Goal: Task Accomplishment & Management: Manage account settings

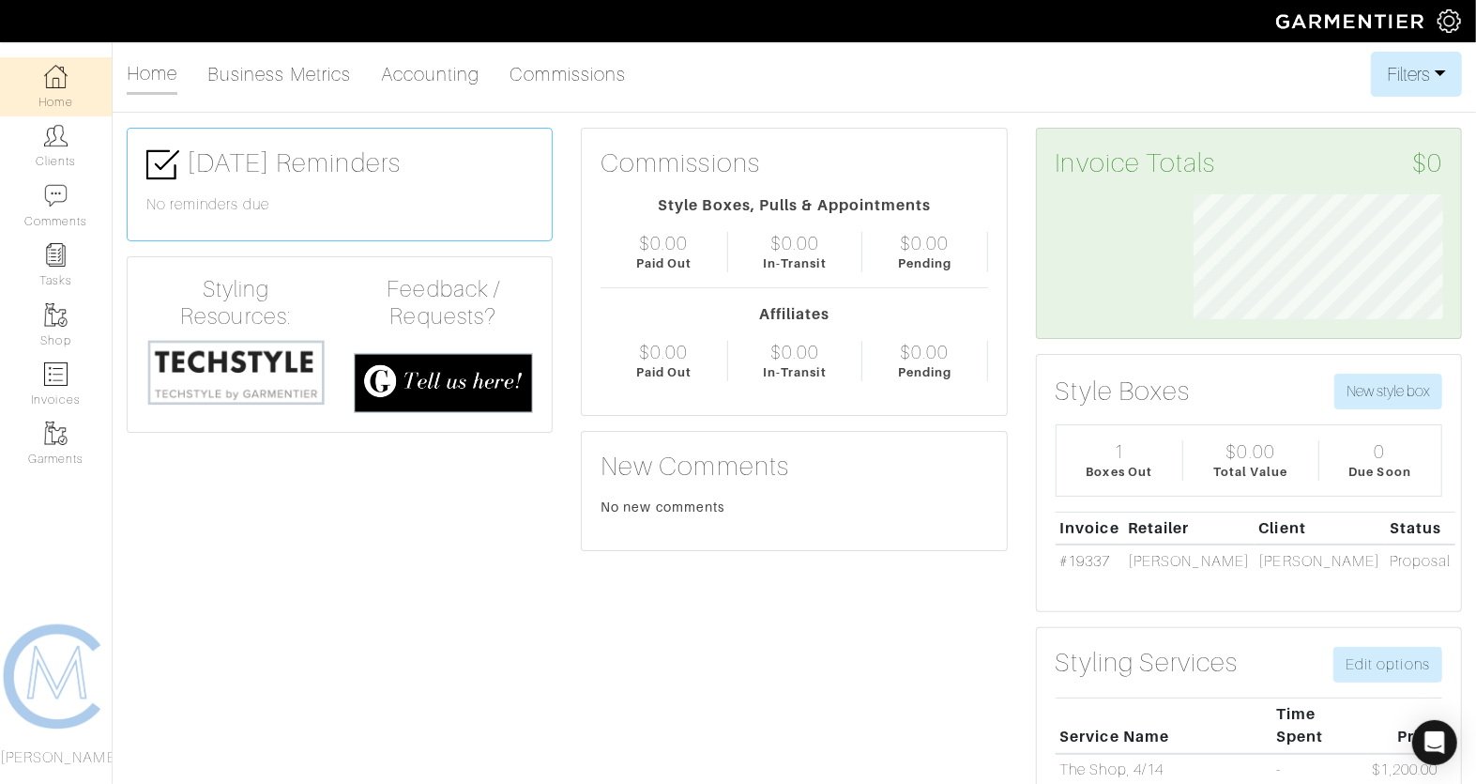
scroll to position [125, 277]
click at [79, 148] on link "Clients" at bounding box center [56, 145] width 112 height 59
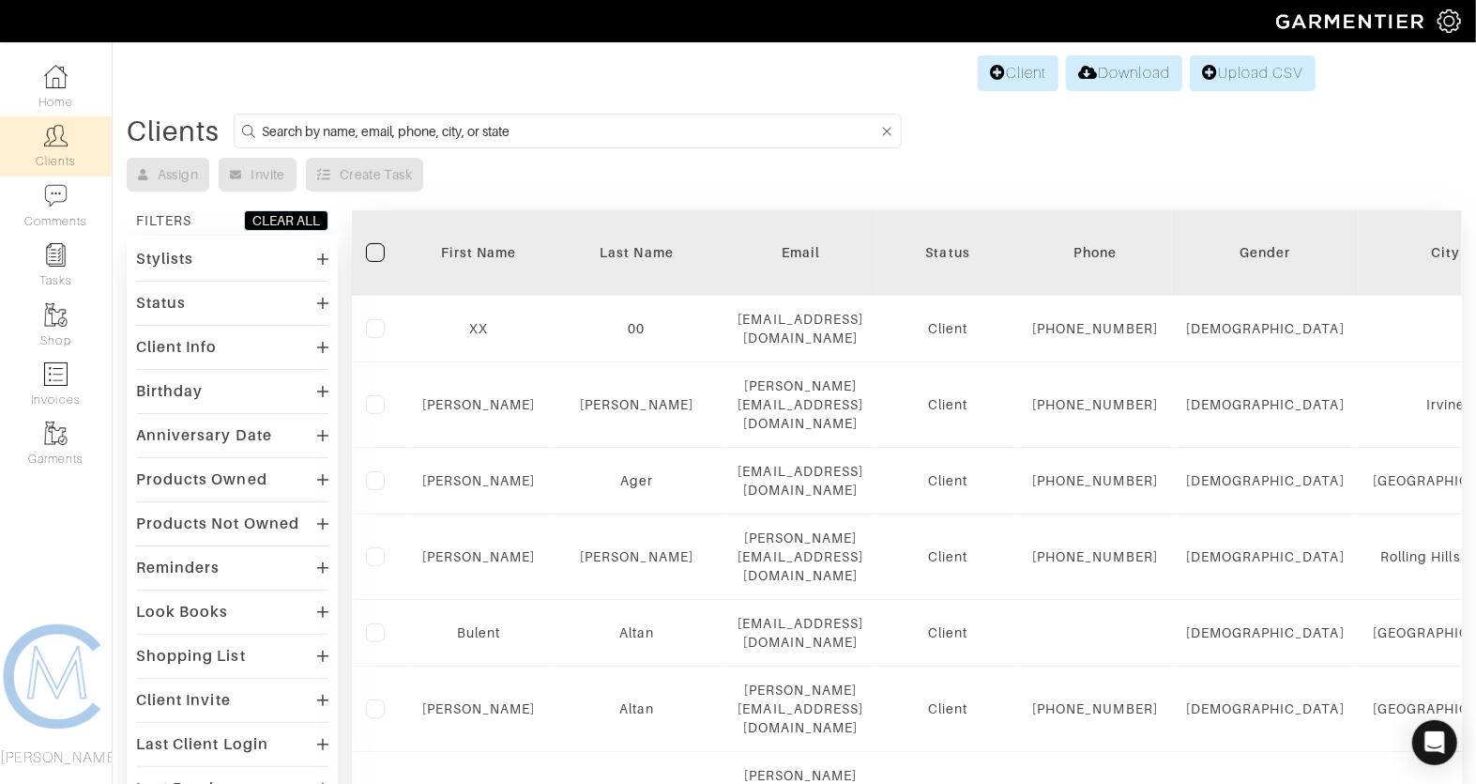
click at [345, 126] on input at bounding box center [570, 130] width 617 height 23
type input "sara"
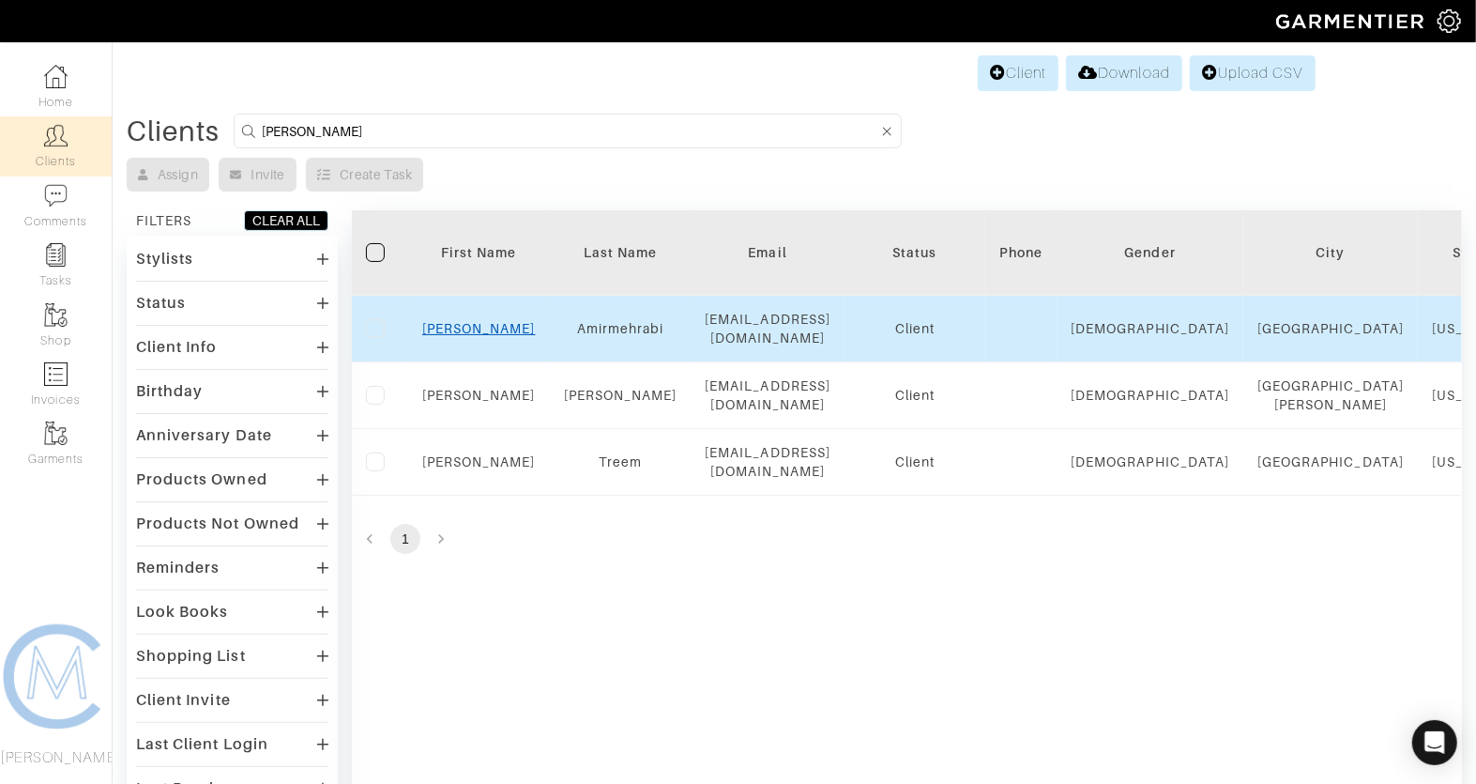
click at [475, 328] on link "[PERSON_NAME]" at bounding box center [479, 328] width 114 height 15
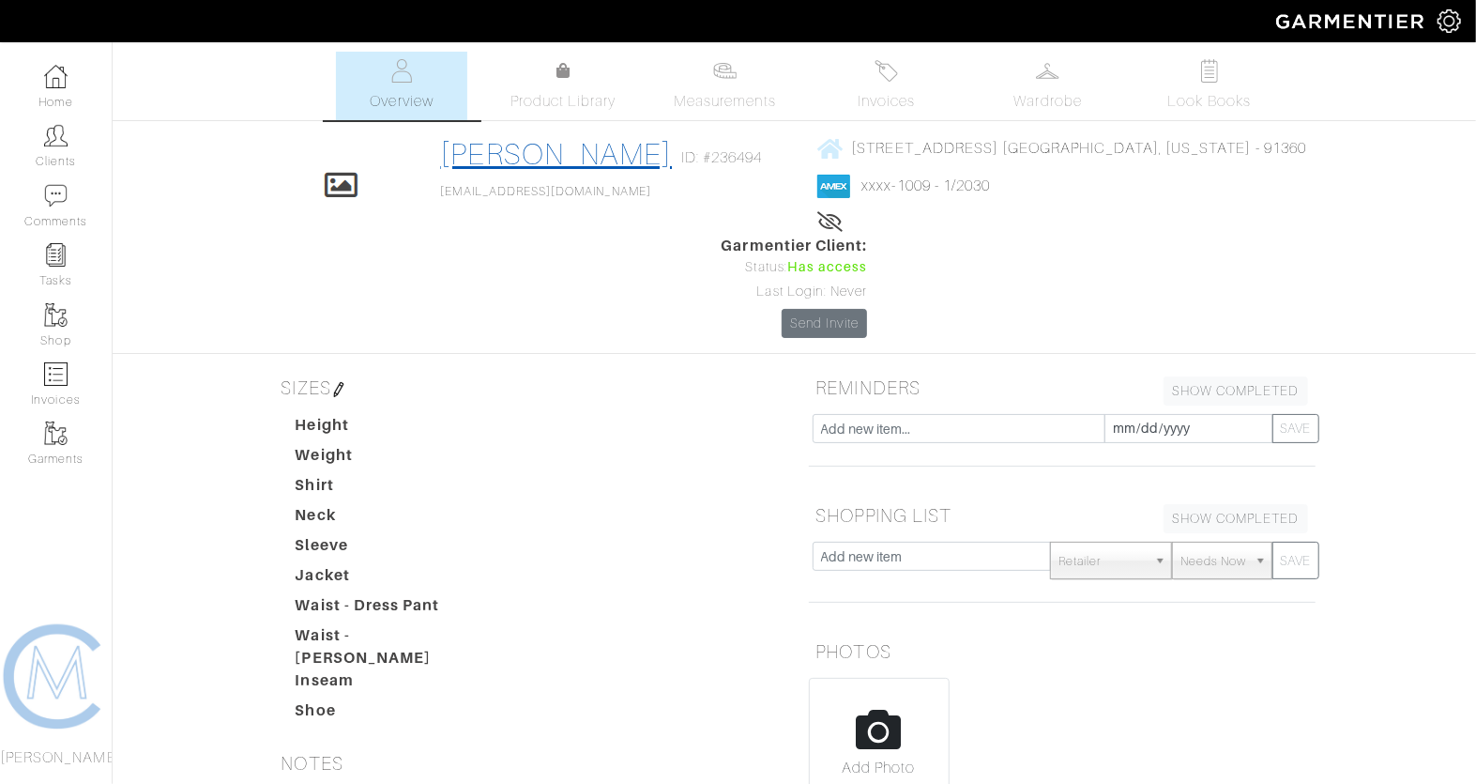
drag, startPoint x: 610, startPoint y: 158, endPoint x: 443, endPoint y: 164, distance: 167.2
click at [443, 164] on div "[PERSON_NAME] ID: #236494" at bounding box center [606, 157] width 331 height 43
copy link "Amirmehrabi"
drag, startPoint x: 556, startPoint y: 207, endPoint x: 378, endPoint y: 196, distance: 177.8
click at [378, 196] on div "Click To Edit [PERSON_NAME] ID: #236494 [EMAIL_ADDRESS][DOMAIN_NAME] [STREET_AD…" at bounding box center [795, 237] width 1070 height 202
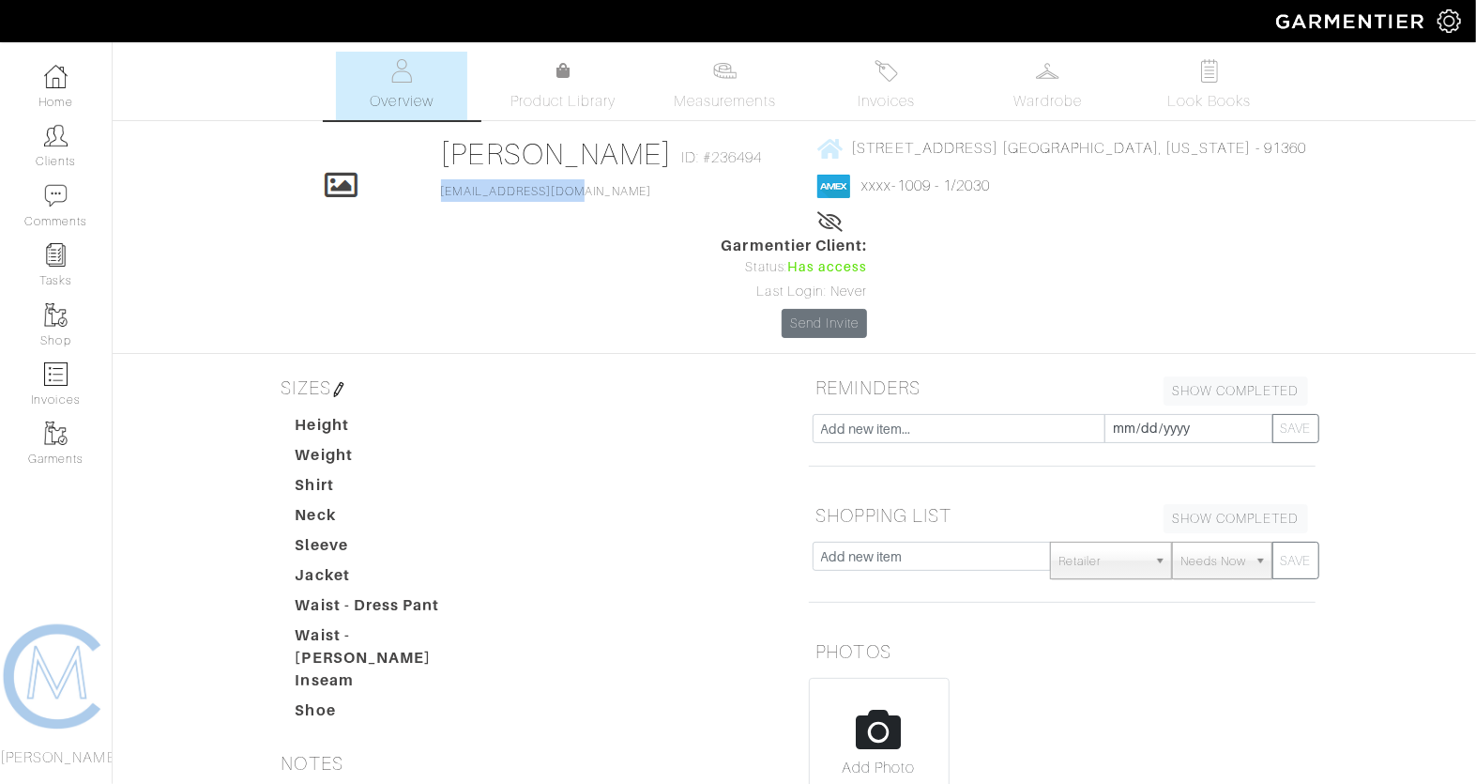
copy link "[EMAIL_ADDRESS][DOMAIN_NAME]"
click at [901, 145] on span "[STREET_ADDRESS] [GEOGRAPHIC_DATA], [US_STATE] - 91360" at bounding box center [1078, 148] width 455 height 17
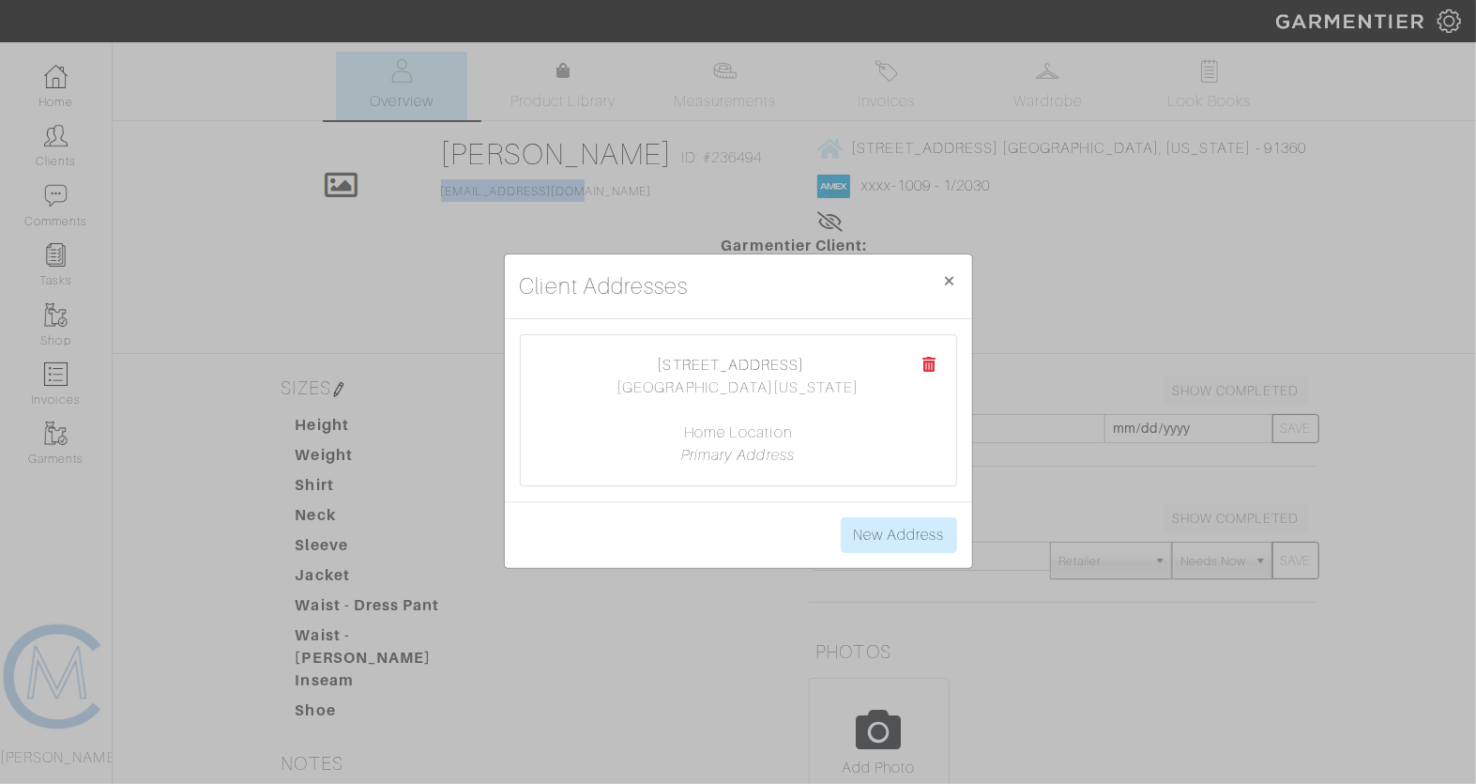
drag, startPoint x: 761, startPoint y: 370, endPoint x: 622, endPoint y: 364, distance: 139.0
click at [622, 364] on center "[STREET_ADDRESS] [GEOGRAPHIC_DATA][US_STATE] Home Location Primary Address" at bounding box center [739, 410] width 398 height 113
copy link "[STREET_ADDRESS]"
click at [643, 233] on div "Client Addresses × Close [STREET_ADDRESS] [GEOGRAPHIC_DATA][US_STATE] Home Loca…" at bounding box center [738, 392] width 1476 height 784
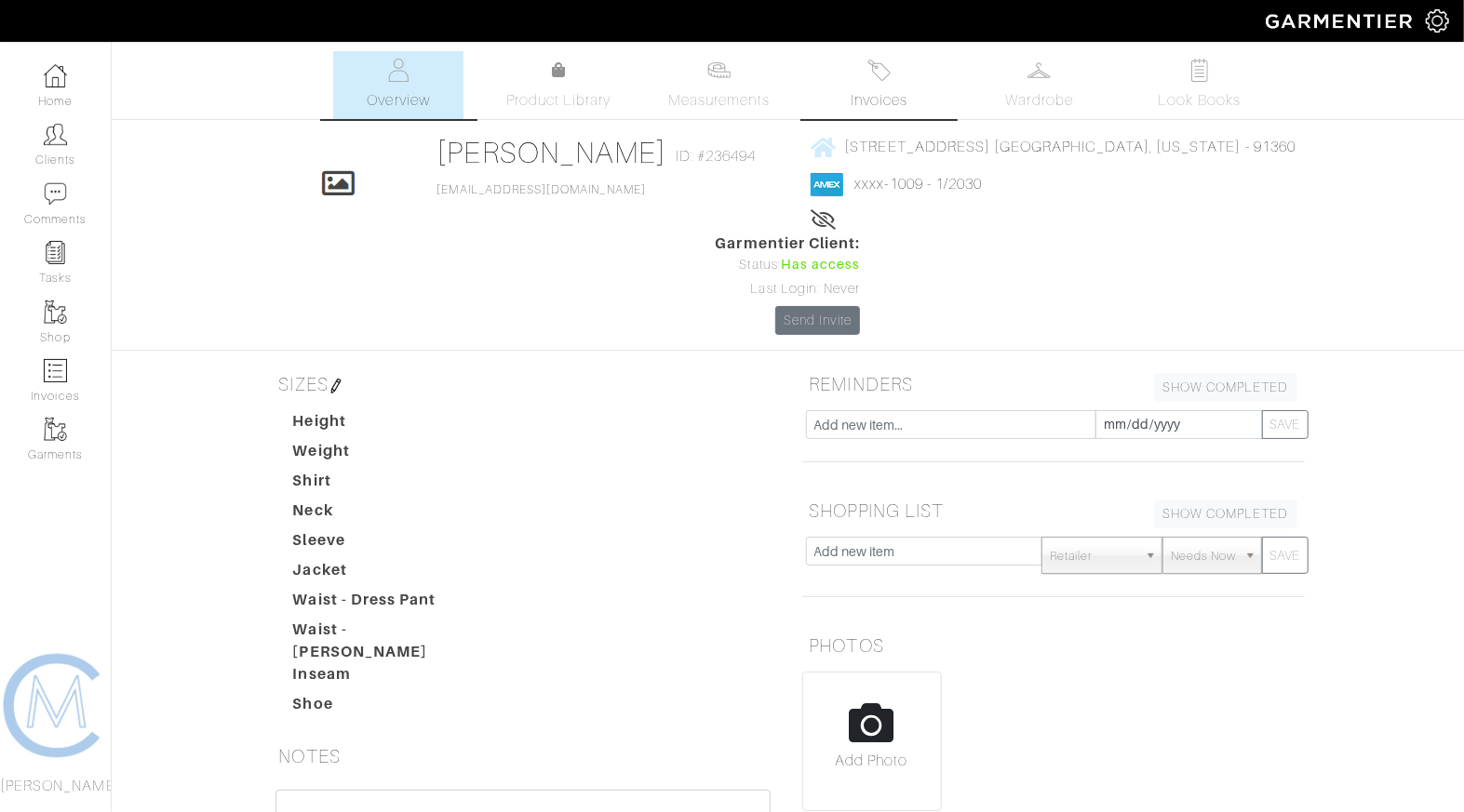
click at [864, 73] on link "Invoices" at bounding box center [879, 85] width 130 height 68
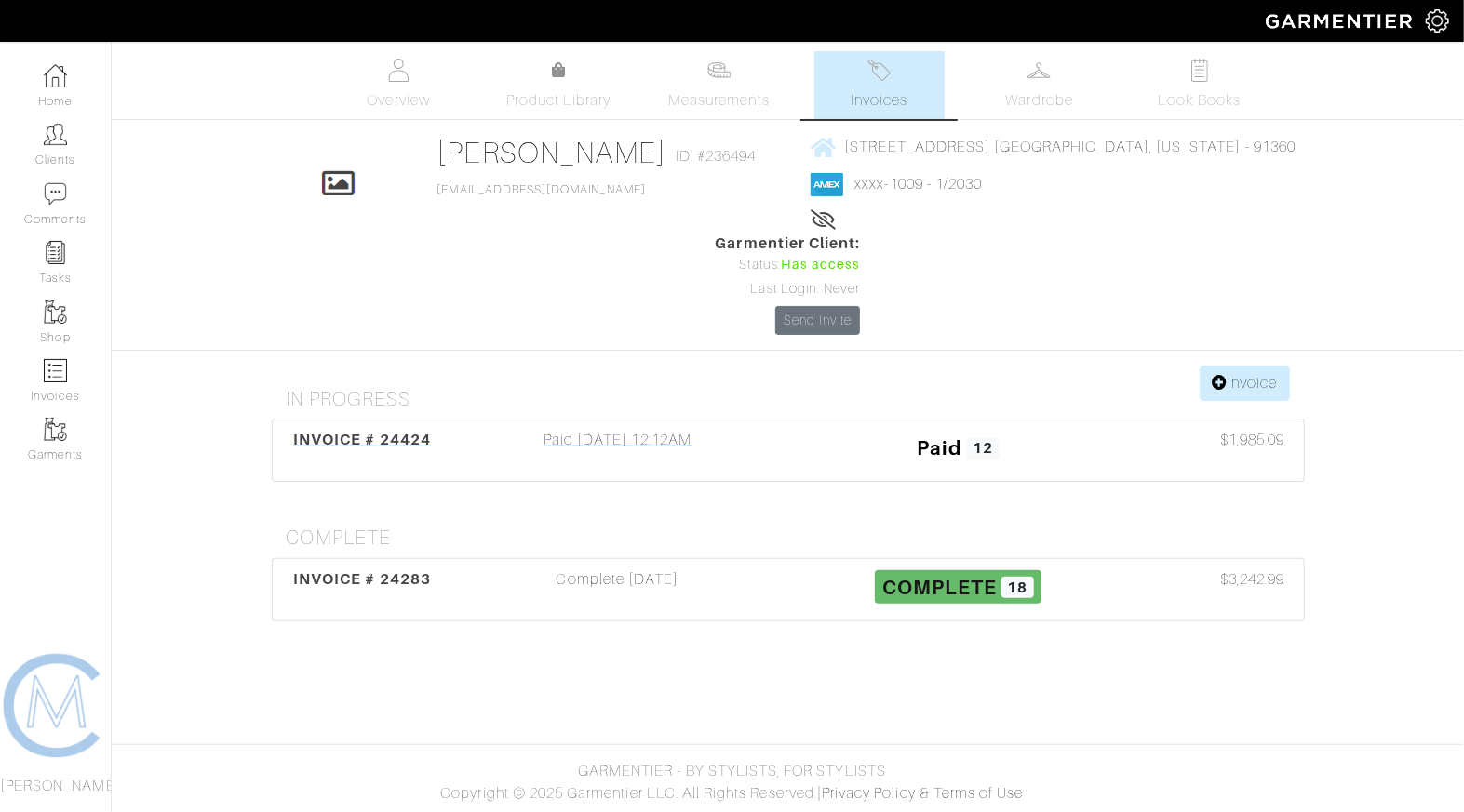
click at [650, 429] on div "Paid [DATE] 12:12AM" at bounding box center [618, 450] width 341 height 43
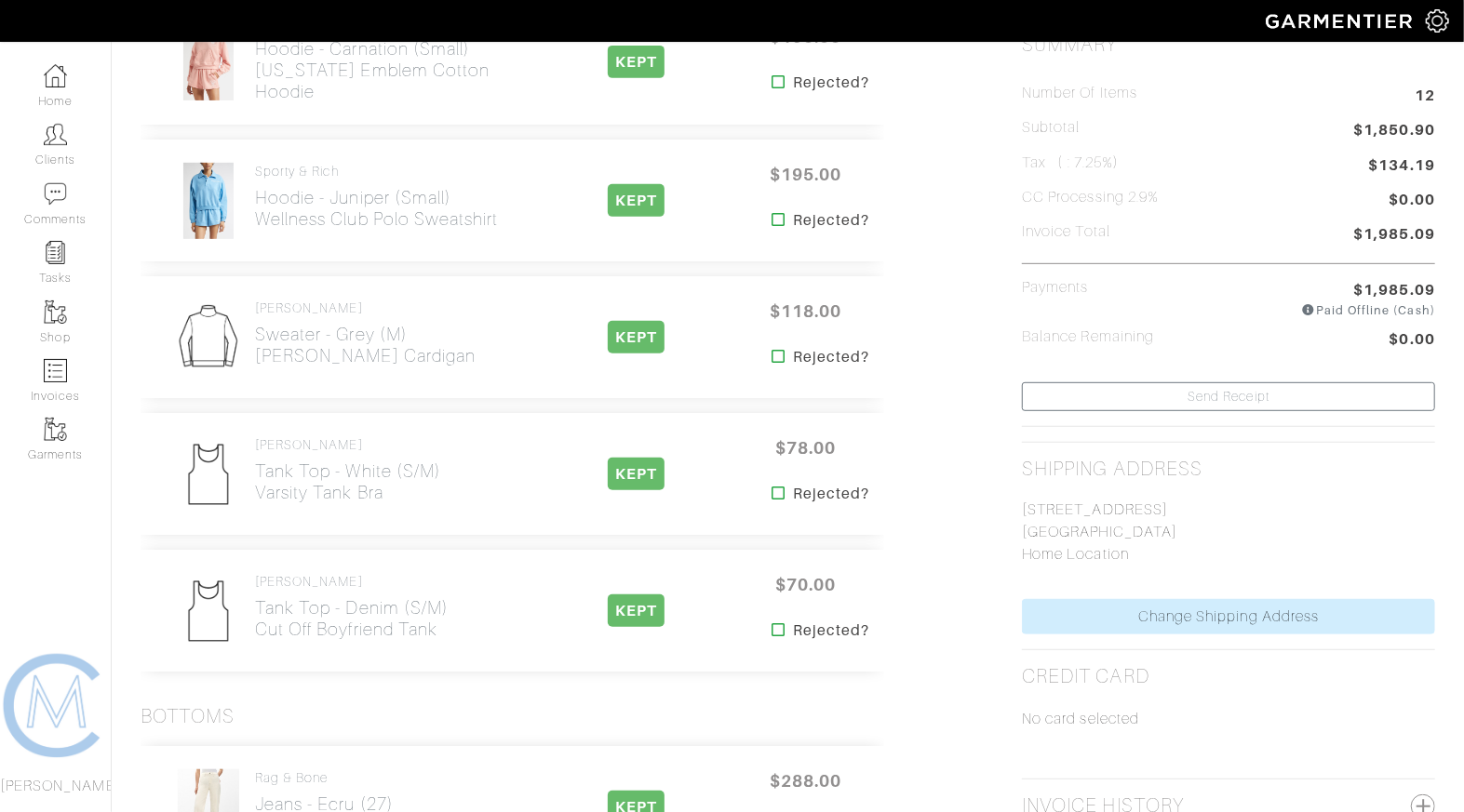
scroll to position [505, 0]
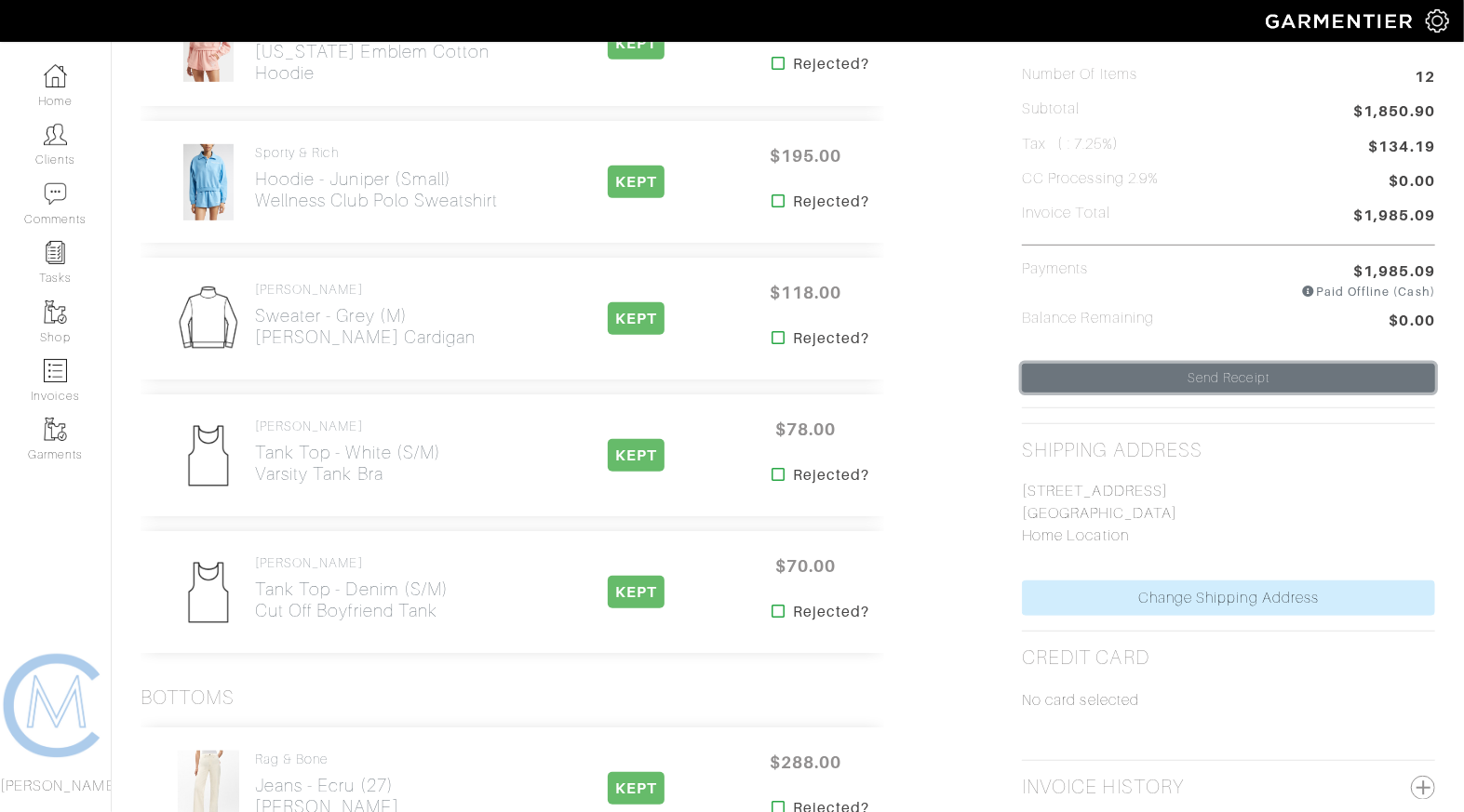
click at [1275, 382] on link "Send Receipt" at bounding box center [1229, 378] width 414 height 29
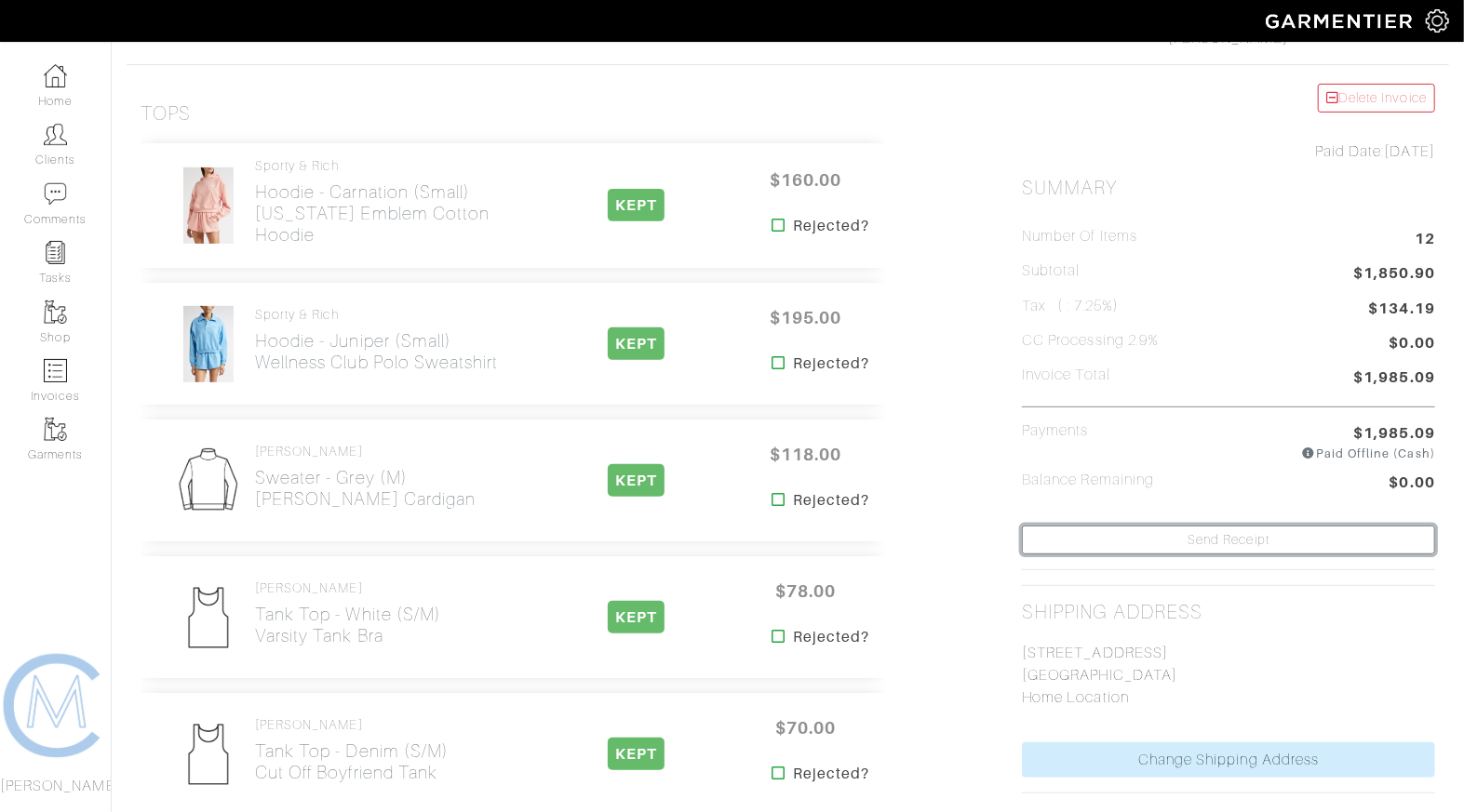
scroll to position [346, 0]
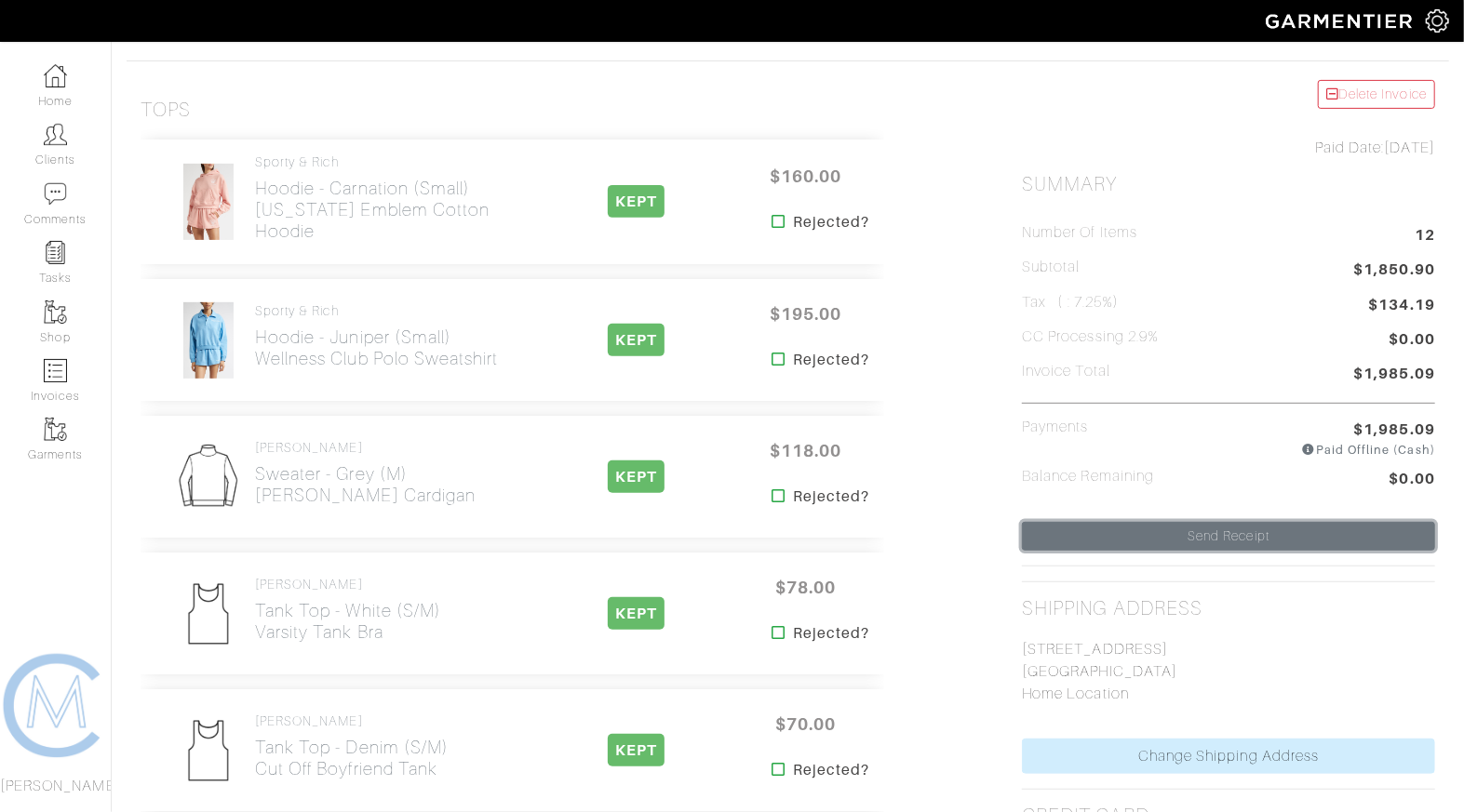
click at [1211, 526] on link "Send Receipt" at bounding box center [1229, 536] width 414 height 29
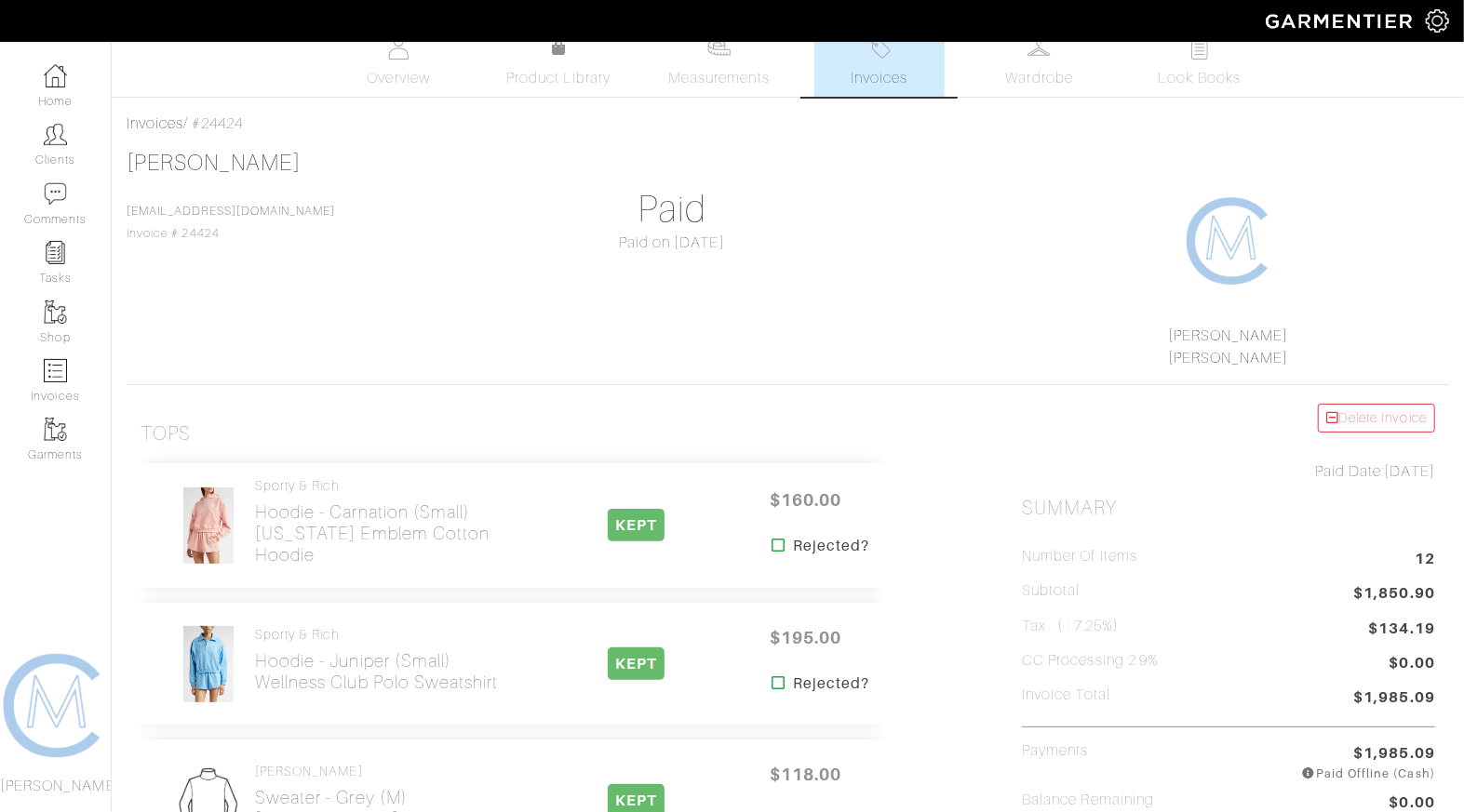
scroll to position [0, 0]
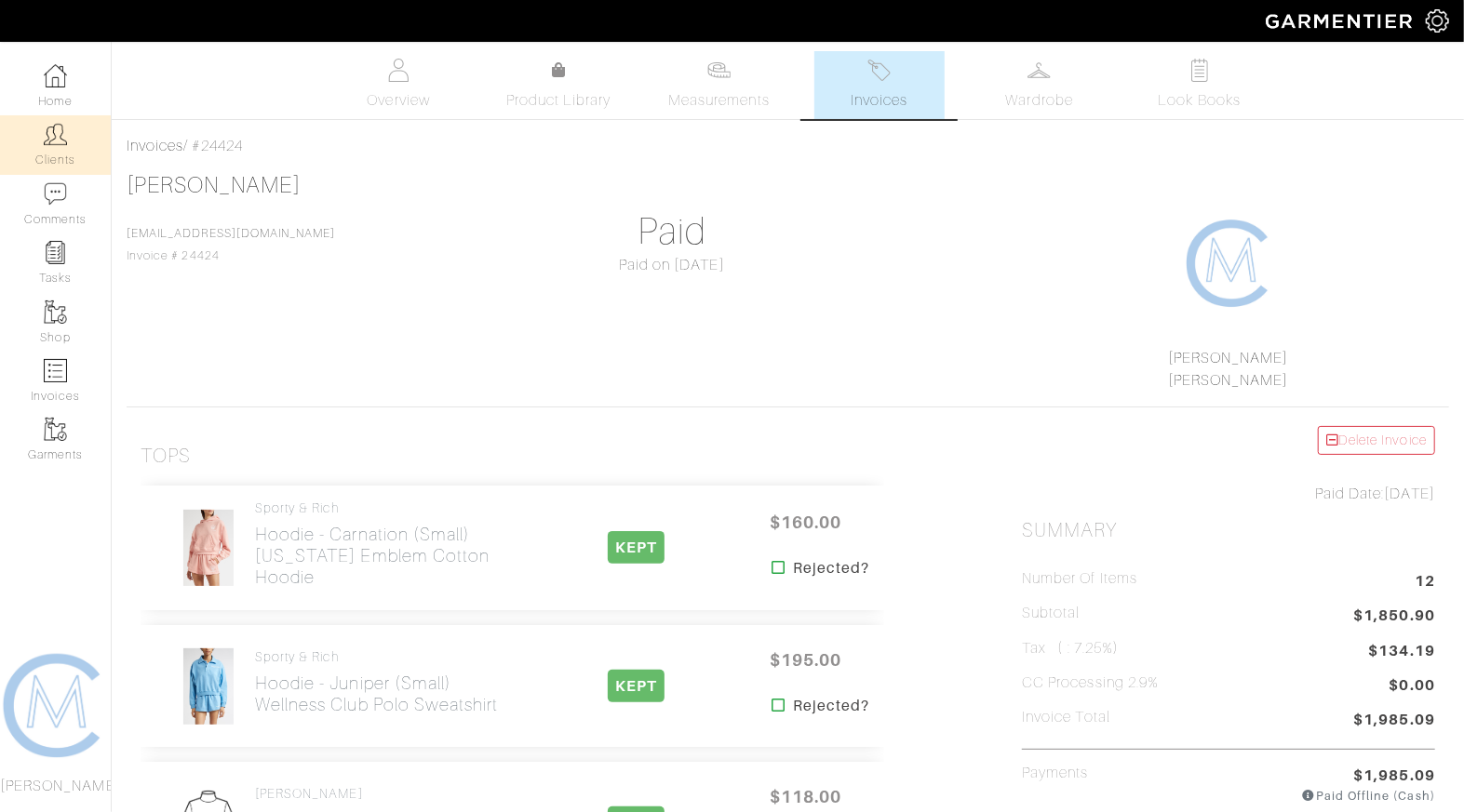
click at [68, 135] on link "Clients" at bounding box center [56, 144] width 111 height 58
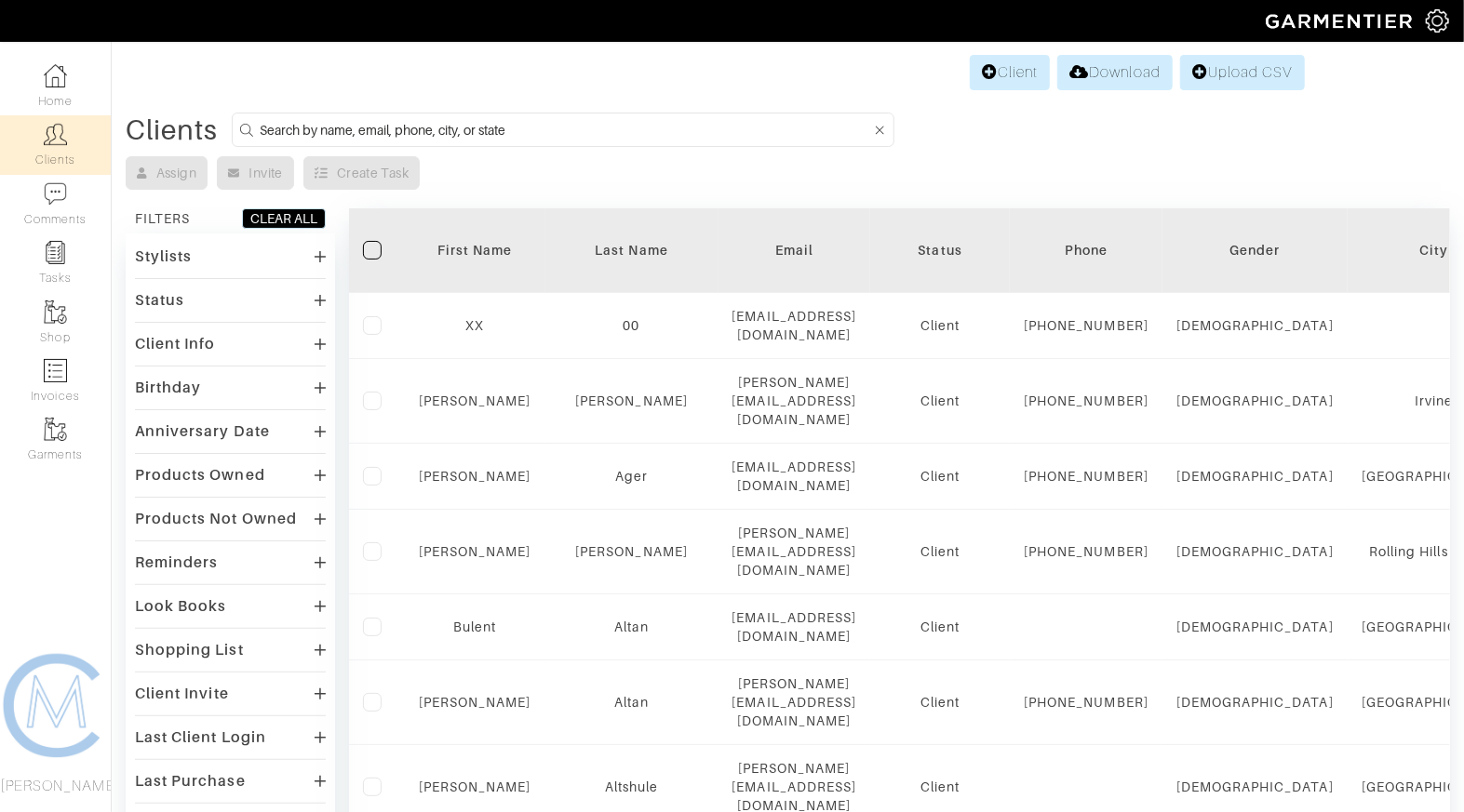
click at [630, 127] on input at bounding box center [565, 129] width 612 height 23
type input "[PERSON_NAME]"
